Goal: Understand process/instructions: Learn about a topic

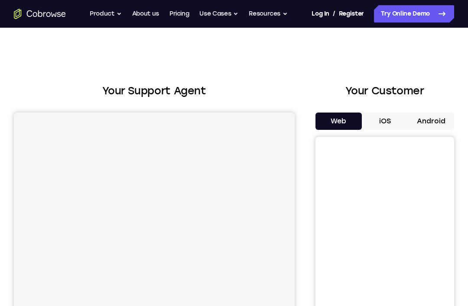
click at [423, 130] on button "Android" at bounding box center [431, 121] width 46 height 17
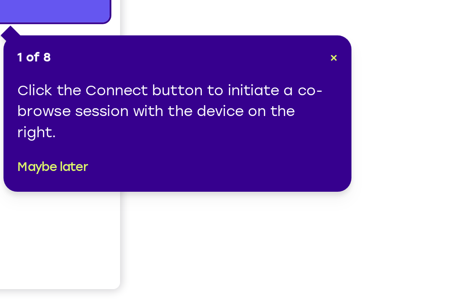
scroll to position [169, 0]
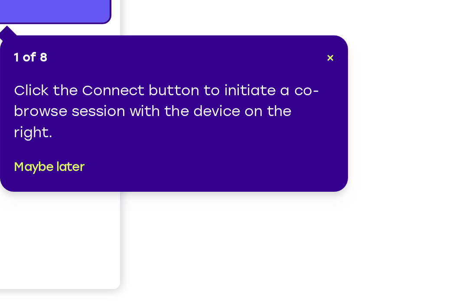
click at [397, 115] on span "×" at bounding box center [399, 118] width 4 height 7
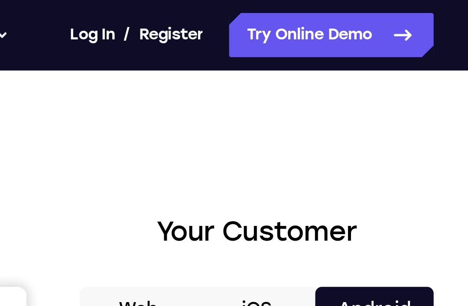
scroll to position [0, 0]
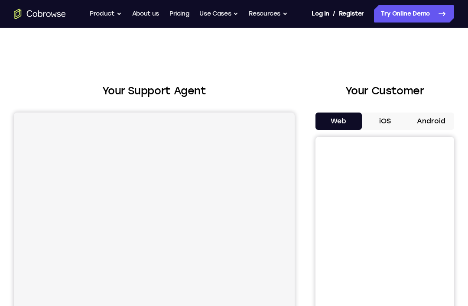
click at [430, 120] on button "Android" at bounding box center [431, 121] width 46 height 17
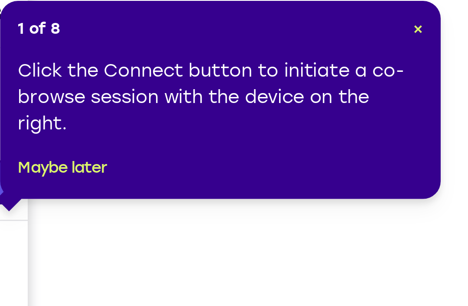
scroll to position [16, 0]
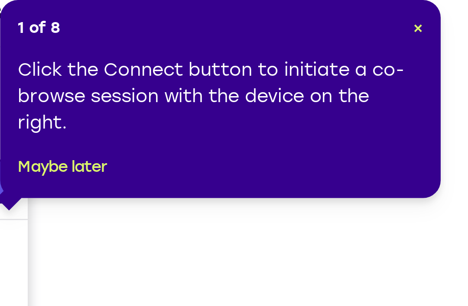
click at [446, 182] on span "×" at bounding box center [448, 185] width 4 height 7
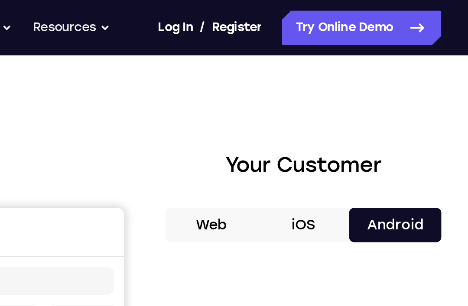
scroll to position [0, 0]
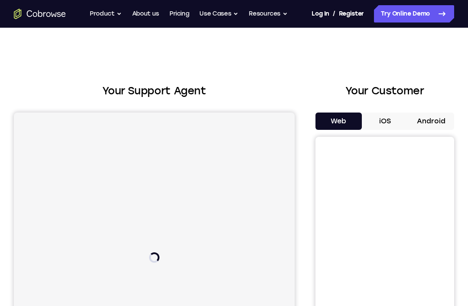
click at [428, 122] on button "Android" at bounding box center [431, 121] width 46 height 17
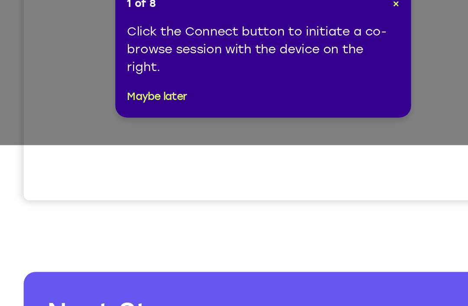
scroll to position [175, 0]
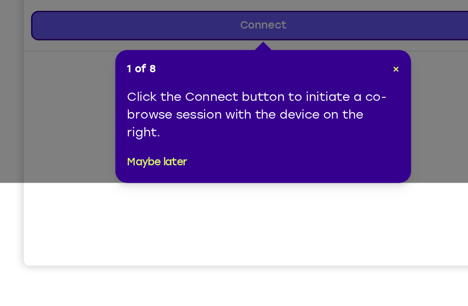
click at [233, 109] on span "×" at bounding box center [232, 112] width 4 height 7
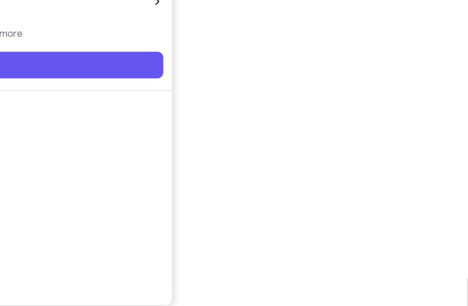
scroll to position [114, 0]
